Goal: Task Accomplishment & Management: Complete application form

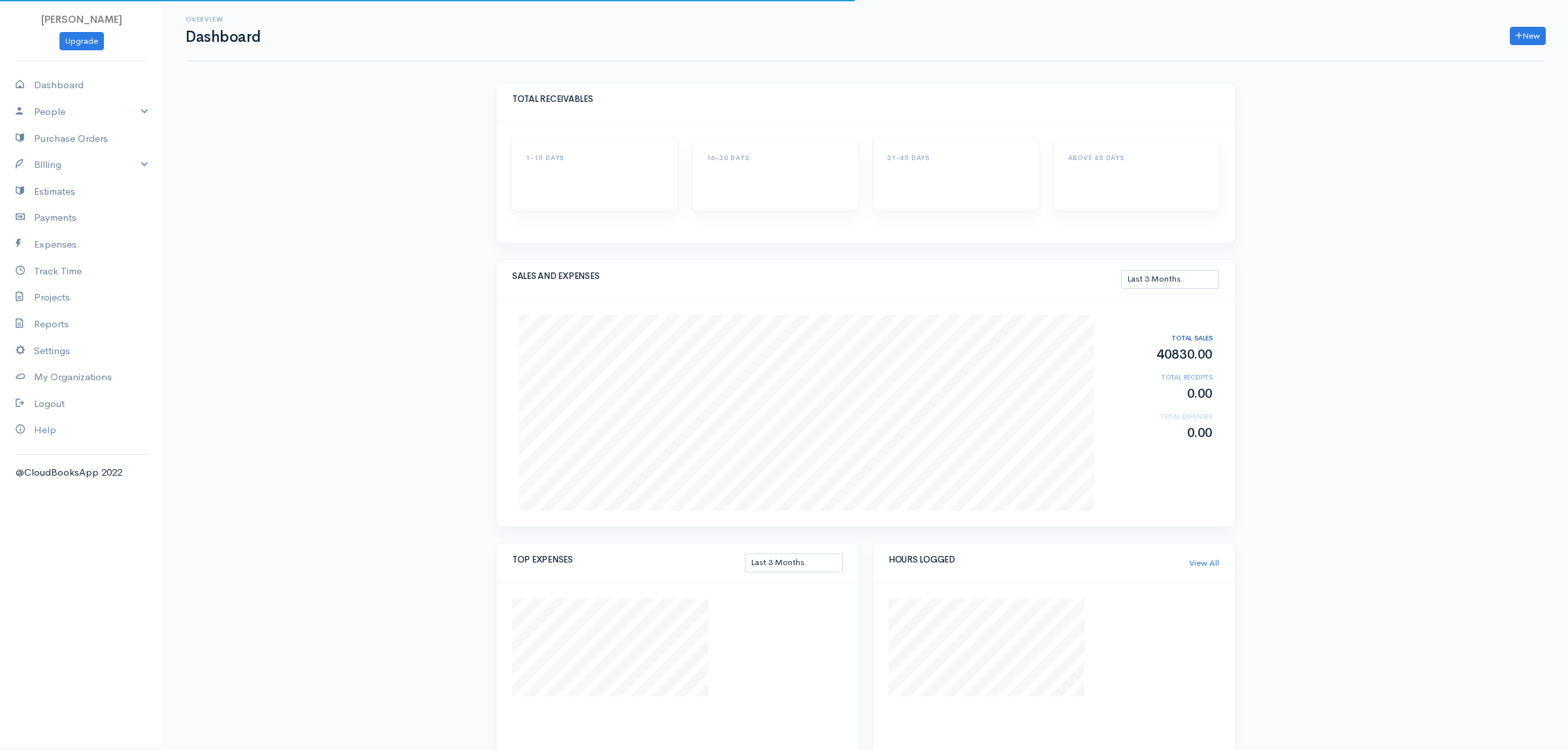
select select "90"
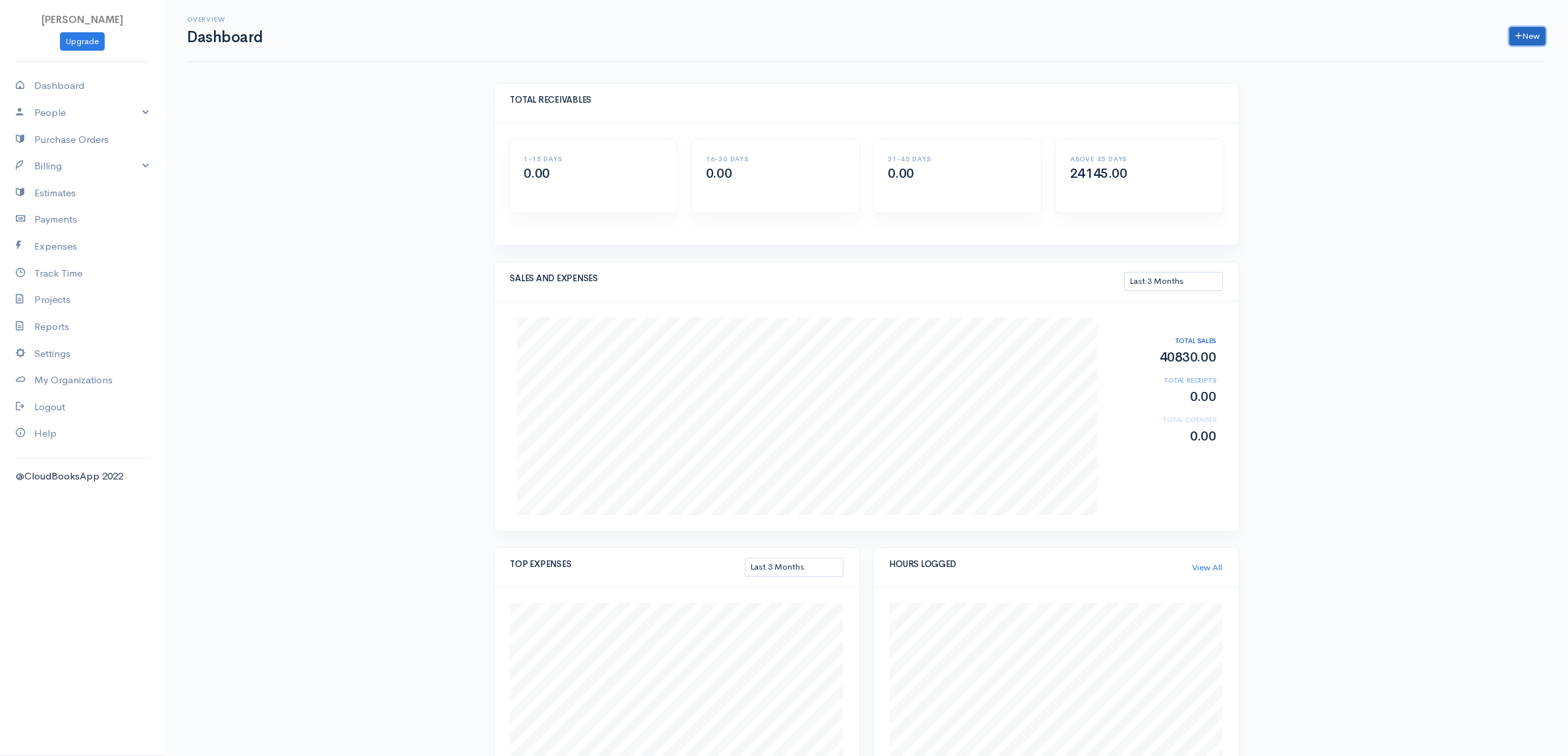
click at [1526, 31] on link "New" at bounding box center [1527, 37] width 36 height 19
click at [1460, 60] on link "Invoice" at bounding box center [1495, 64] width 104 height 23
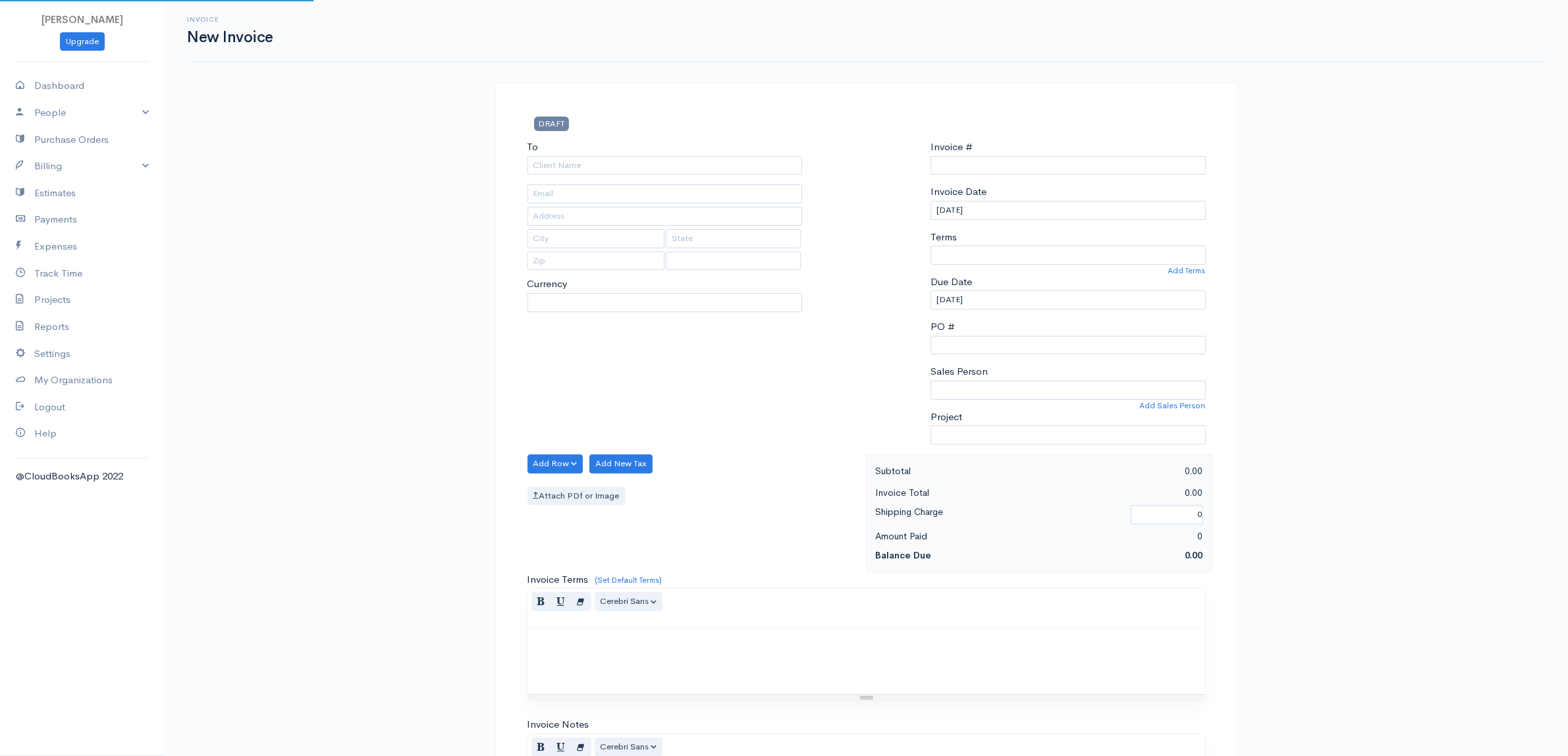
type input "0000000088"
select select "[GEOGRAPHIC_DATA]"
select select "AUD"
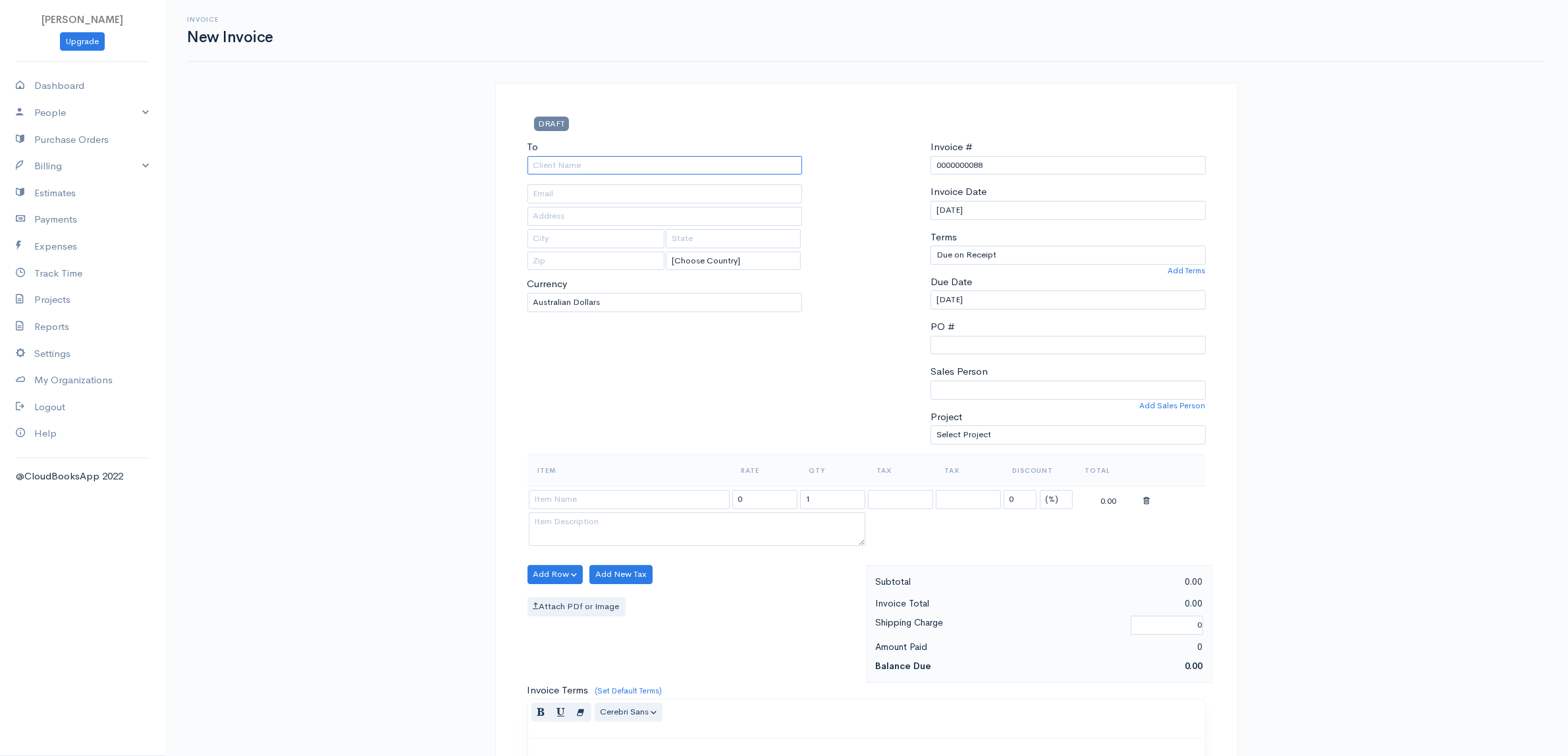
click at [575, 160] on input "To" at bounding box center [665, 166] width 276 height 19
type input "i3 Consulting"
click at [549, 205] on body "[PERSON_NAME] Upgrade Dashboard People Clients Vendors Staff Users Purchase Ord…" at bounding box center [784, 569] width 1568 height 1139
type input "[EMAIL_ADDRESS][DOMAIN_NAME]"
type input "[STREET_ADDRESS]"
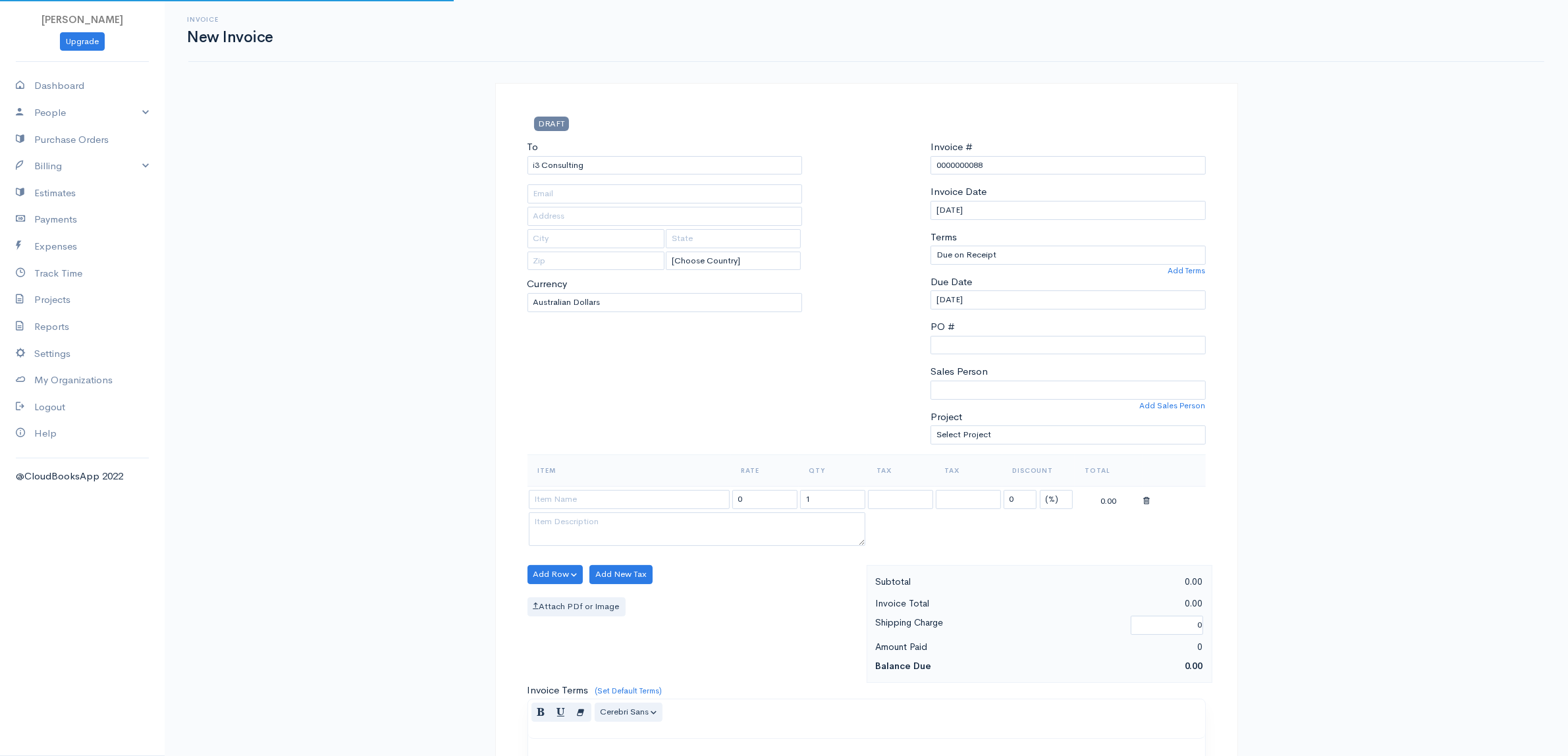
type input "Lower Hutt"
type input "5013"
select select "[GEOGRAPHIC_DATA]"
click at [1089, 255] on select "Due on Receipt After 7 days After 15 days After 30 days After 45 days After 60 …" at bounding box center [1068, 255] width 276 height 19
select select "10"
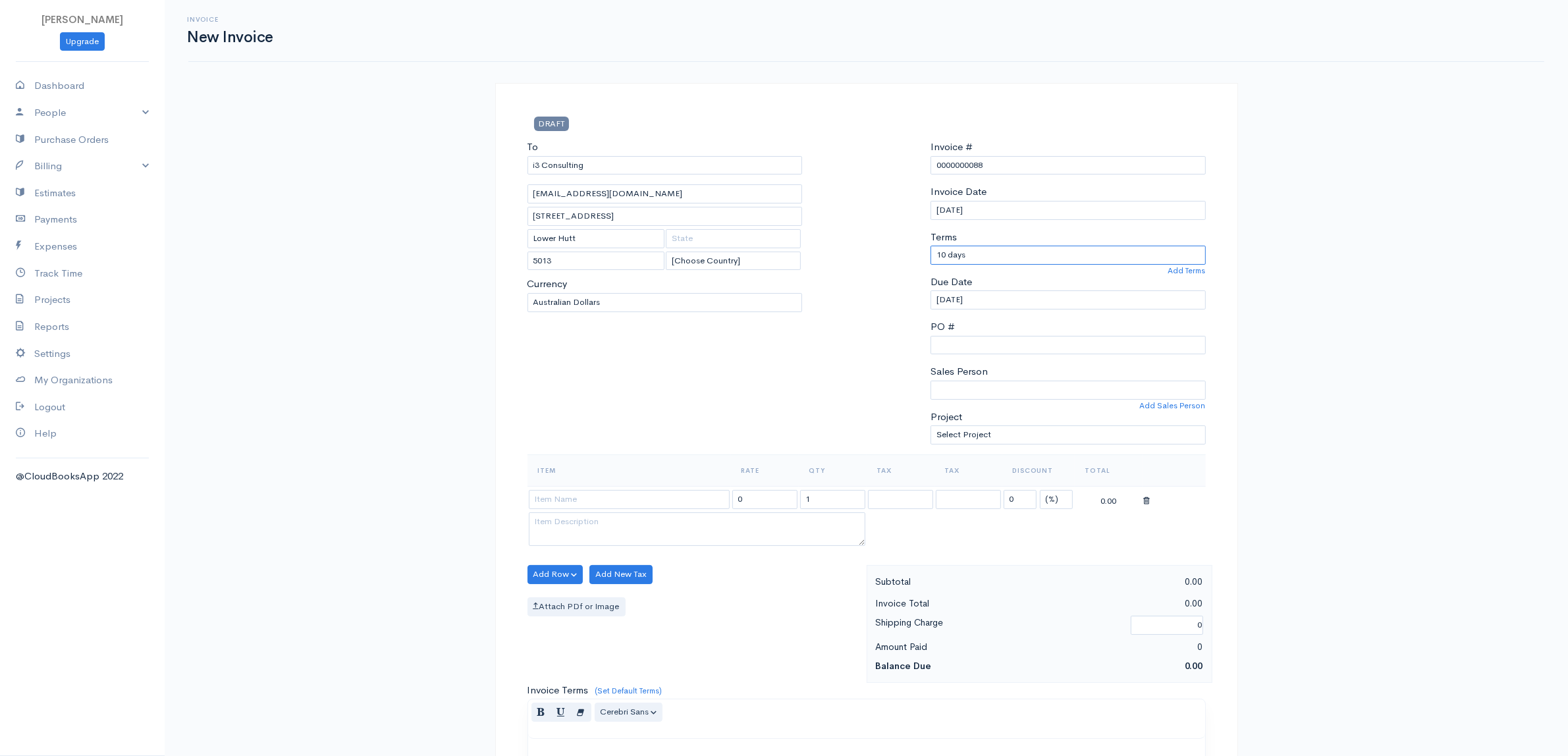
click at [931, 246] on select "Due on Receipt After 7 days After 15 days After 30 days After 45 days After 60 …" at bounding box center [1068, 255] width 276 height 19
type input "[DATE]"
click at [541, 501] on input at bounding box center [630, 500] width 201 height 19
type input "i3 Consulting (110)"
type input "110.00"
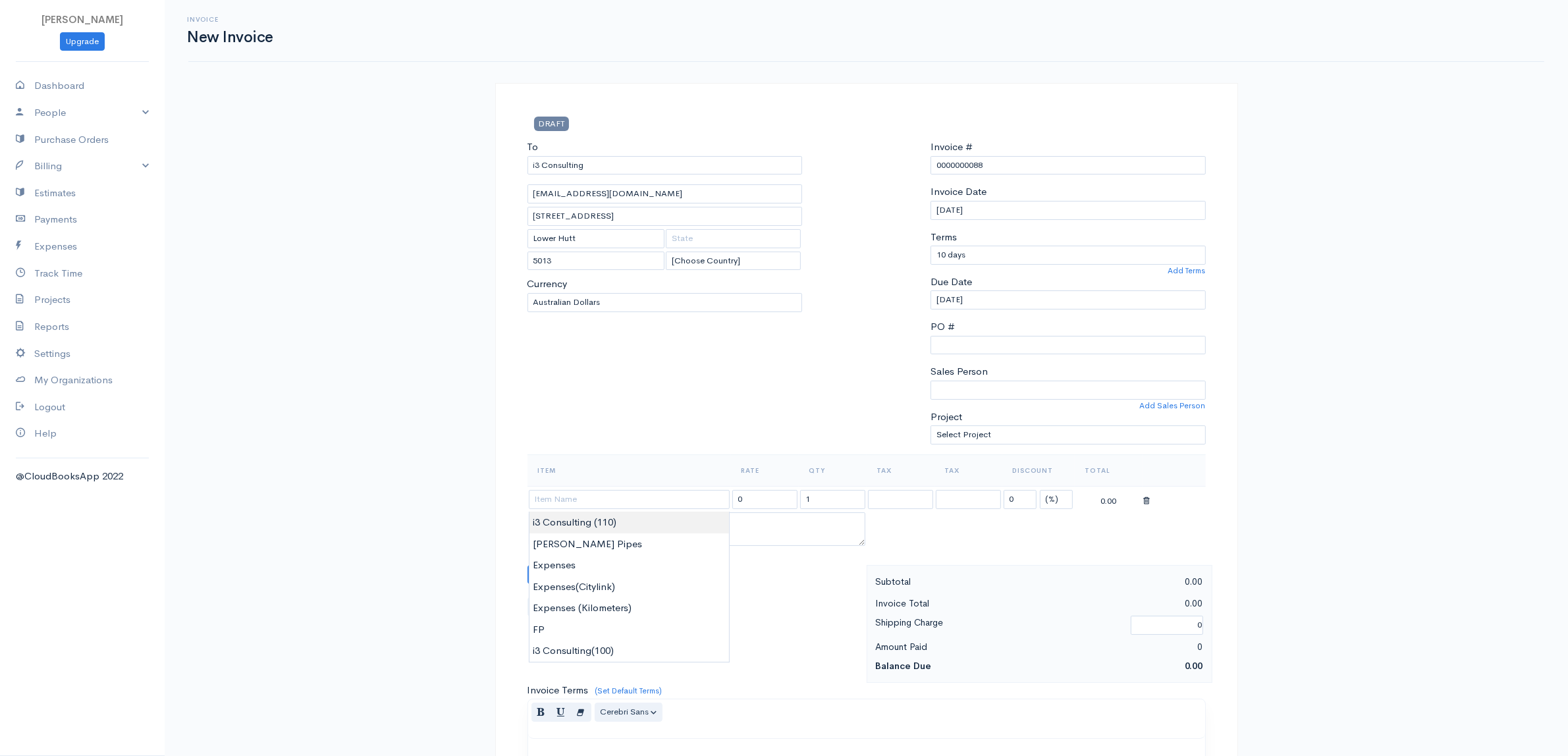
type textarea "Desc"
click at [556, 520] on body "[PERSON_NAME] Upgrade Dashboard People Clients Vendors Staff Users Purchase Ord…" at bounding box center [784, 569] width 1568 height 1139
click at [821, 501] on input "1" at bounding box center [832, 500] width 65 height 19
type input "137"
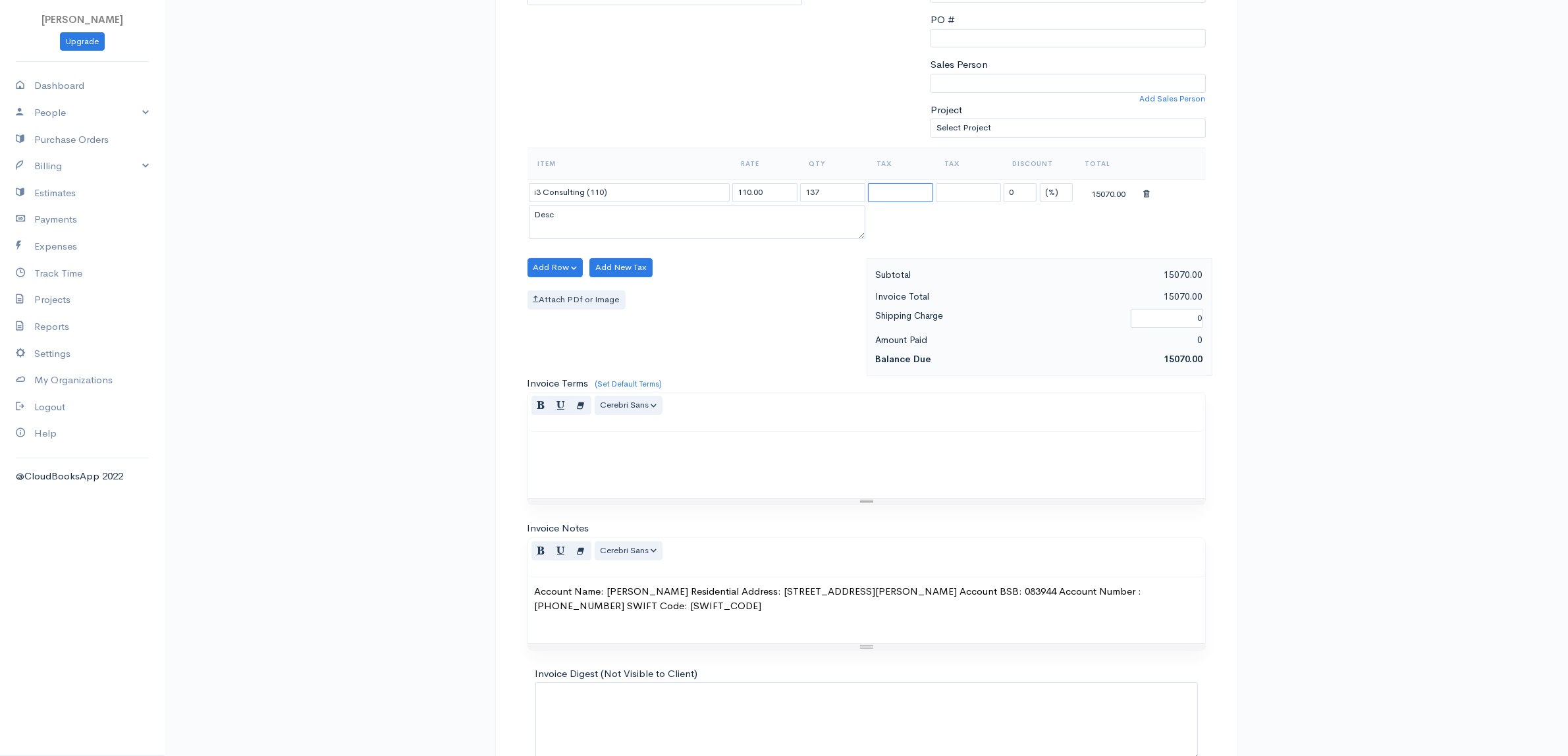
scroll to position [387, 0]
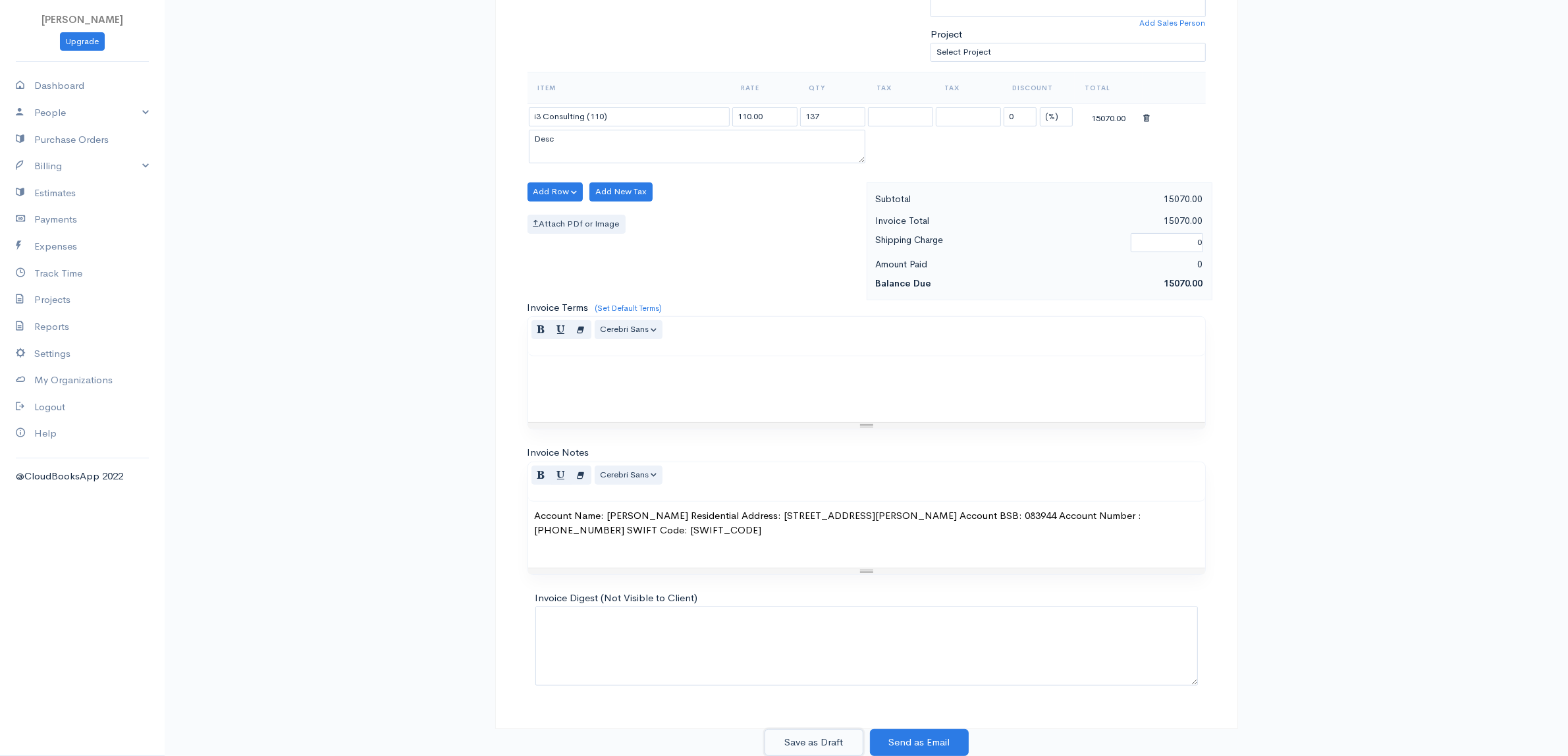
click at [824, 738] on button "Save as Draft" at bounding box center [814, 742] width 98 height 27
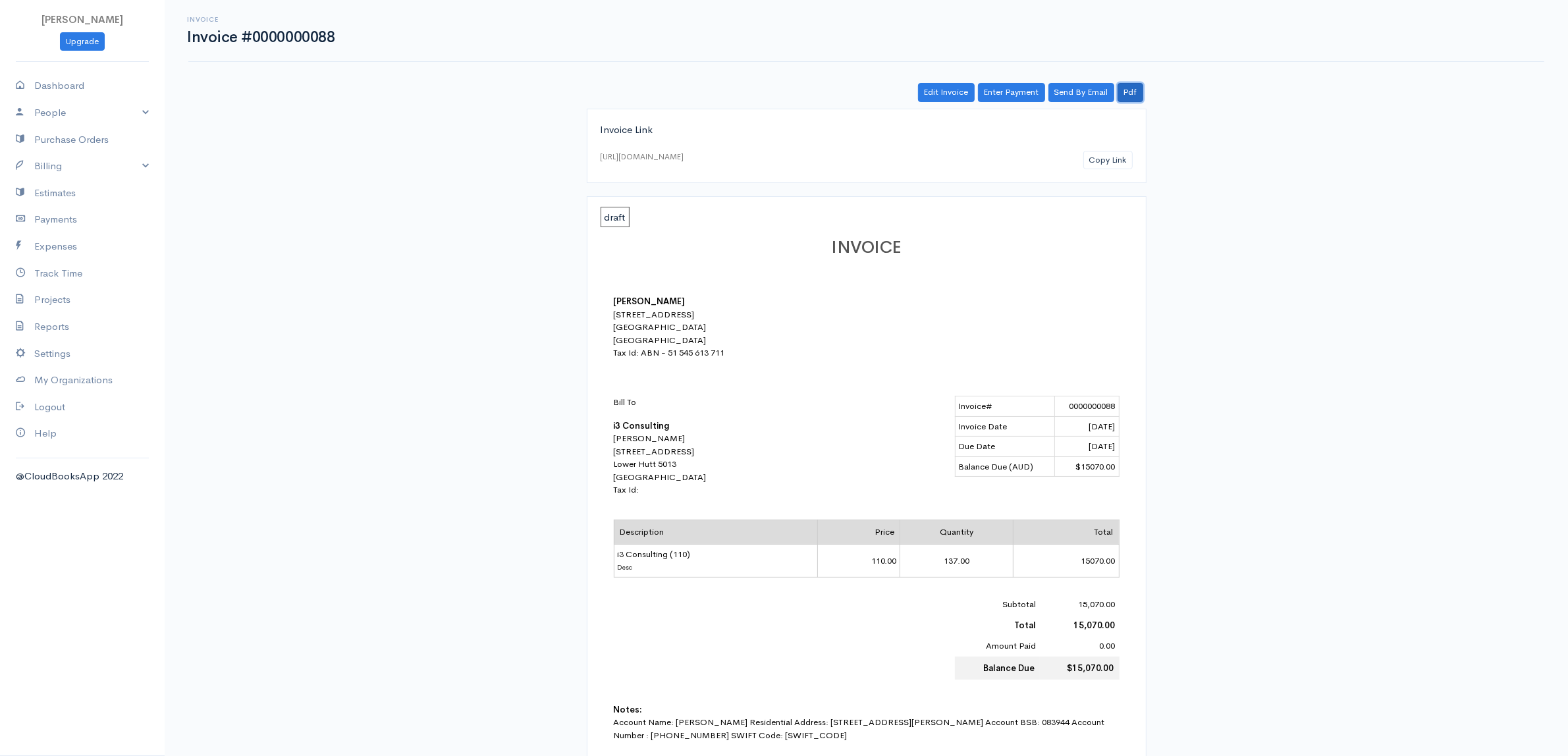
click at [1128, 91] on link "Pdf" at bounding box center [1130, 93] width 25 height 19
